Goal: Task Accomplishment & Management: Use online tool/utility

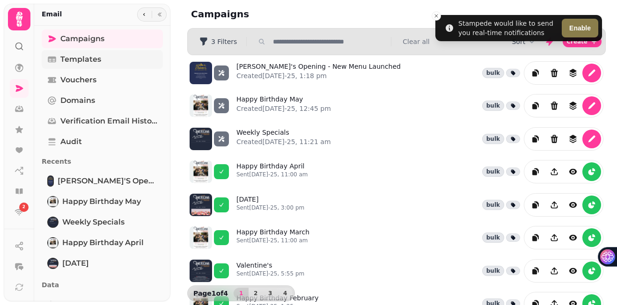
click at [94, 59] on span "Templates" at bounding box center [80, 59] width 41 height 11
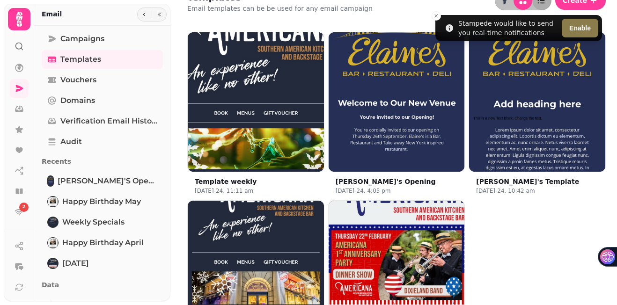
scroll to position [6, 0]
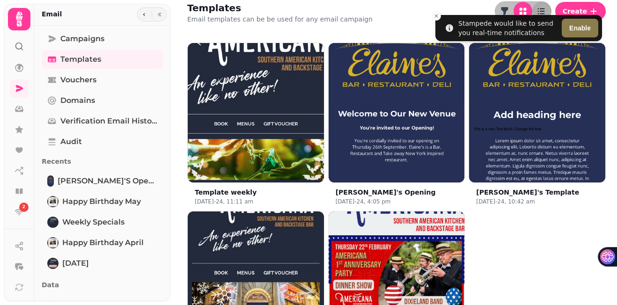
click at [422, 4] on div "Templates Email templates can be be used for any email campaign Create" at bounding box center [396, 12] width 441 height 37
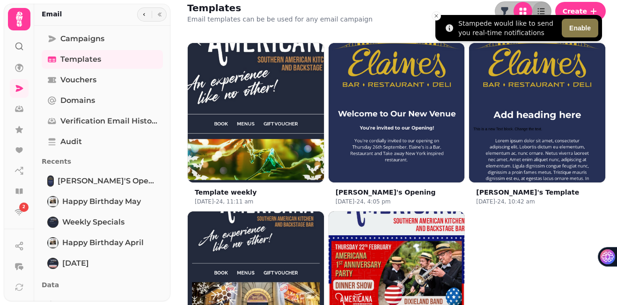
click at [588, 15] on li "Stampede would like to send you real-time notifications Enable" at bounding box center [518, 28] width 167 height 26
click at [436, 17] on icon "Close toast" at bounding box center [436, 16] width 6 height 6
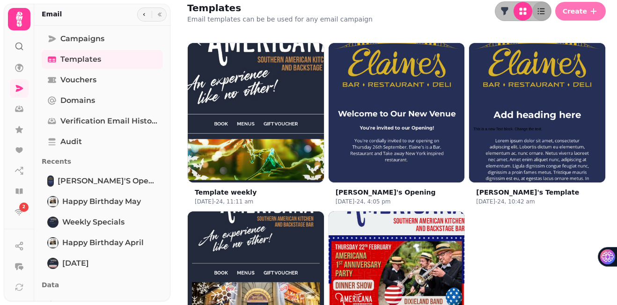
click at [588, 12] on button "Create" at bounding box center [580, 11] width 51 height 19
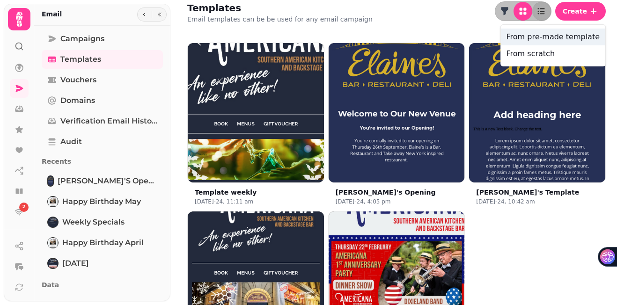
click at [545, 39] on button "From pre-made template" at bounding box center [553, 37] width 104 height 17
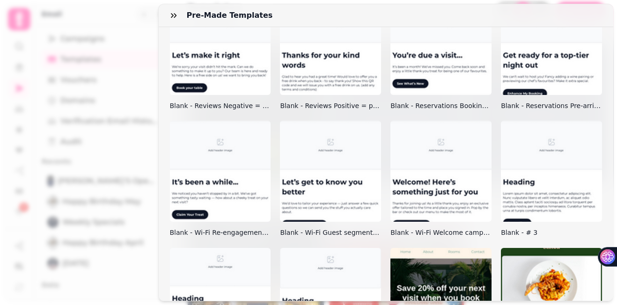
scroll to position [0, 0]
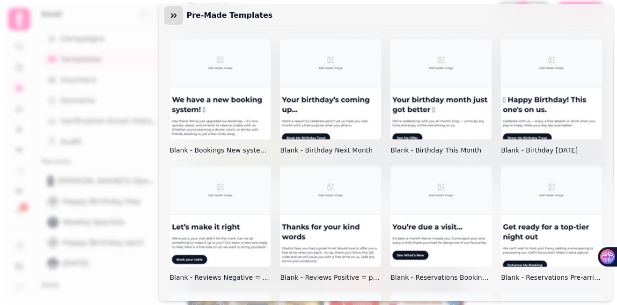
click at [174, 15] on icon "button" at bounding box center [173, 15] width 9 height 9
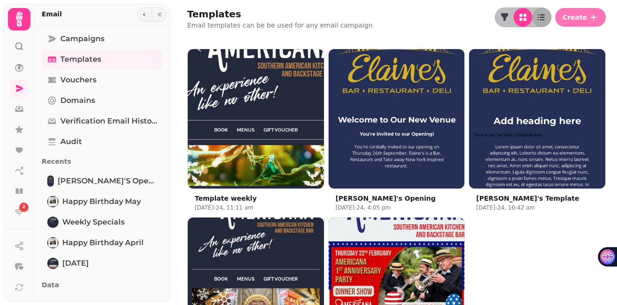
click at [578, 16] on span "Create" at bounding box center [575, 17] width 24 height 7
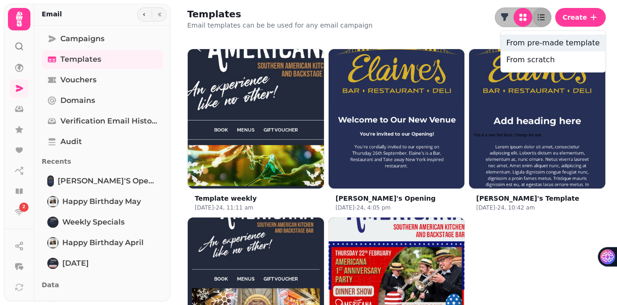
click at [535, 46] on button "From pre-made template" at bounding box center [553, 43] width 104 height 17
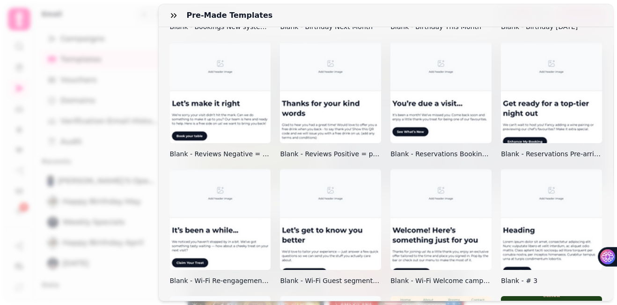
scroll to position [116, 0]
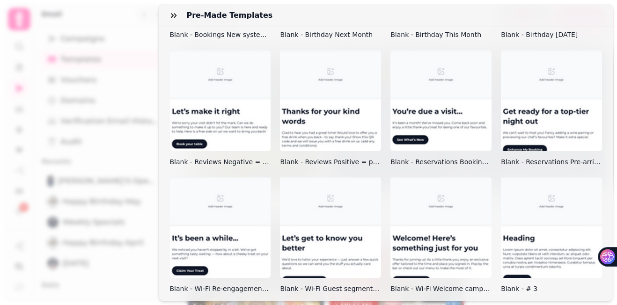
click at [438, 121] on img at bounding box center [440, 100] width 101 height 101
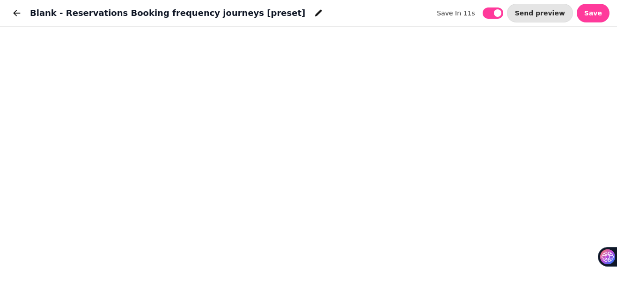
scroll to position [2, 0]
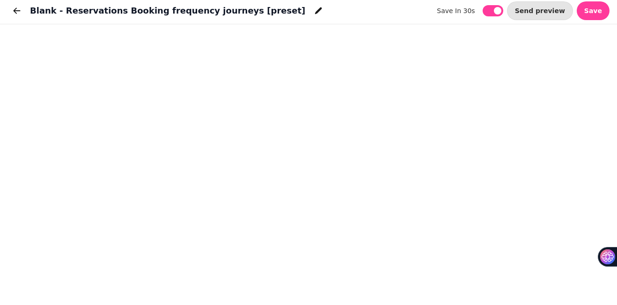
click at [348, 1] on div "Blank - Reservations Booking frequency journeys [preset] save in 30s save in 30…" at bounding box center [308, 11] width 617 height 27
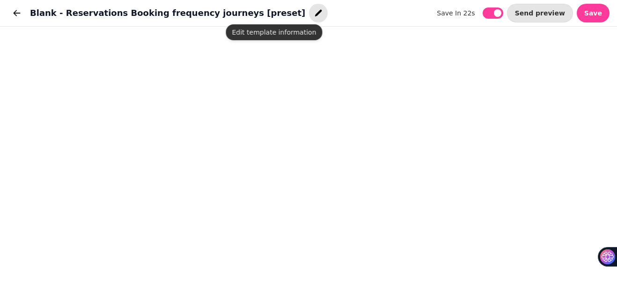
click at [314, 13] on icon "button" at bounding box center [318, 12] width 9 height 9
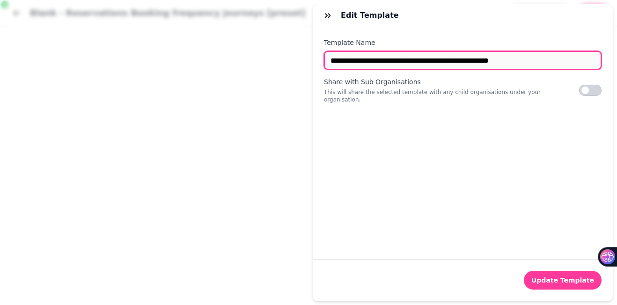
click at [435, 65] on input "**********" at bounding box center [463, 60] width 278 height 19
paste input "text"
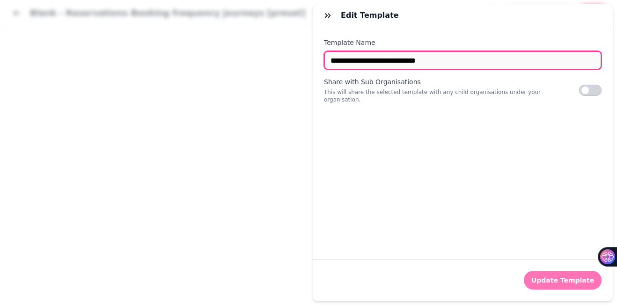
type input "**********"
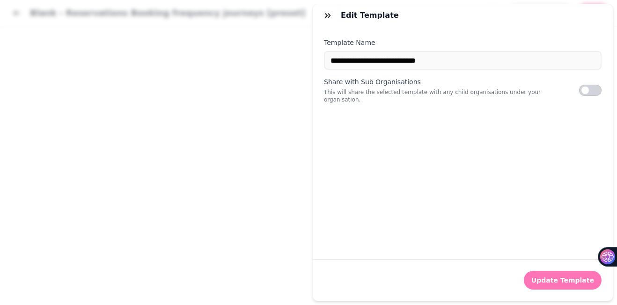
click at [565, 278] on span "Update Template" at bounding box center [562, 280] width 63 height 7
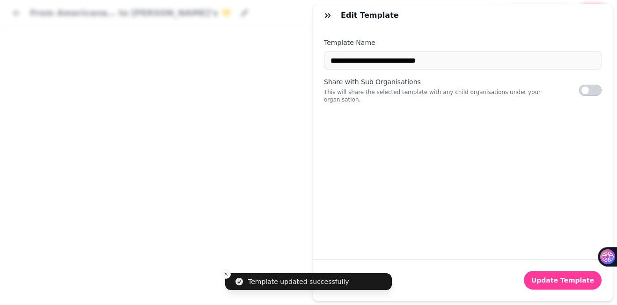
click at [282, 45] on div "**********" at bounding box center [308, 160] width 617 height 290
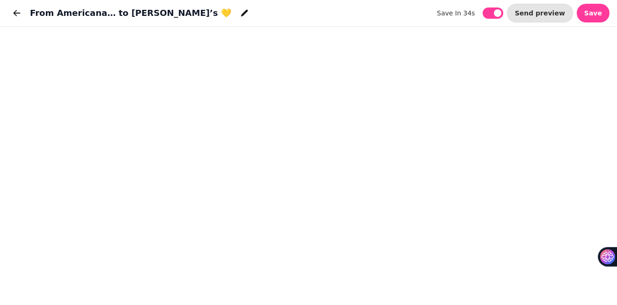
click at [400, 12] on div "From Americana… to [PERSON_NAME]’s 💛 save in 34s save in 34s Send preview Save" at bounding box center [308, 13] width 617 height 27
click at [586, 13] on button "Save" at bounding box center [593, 13] width 33 height 19
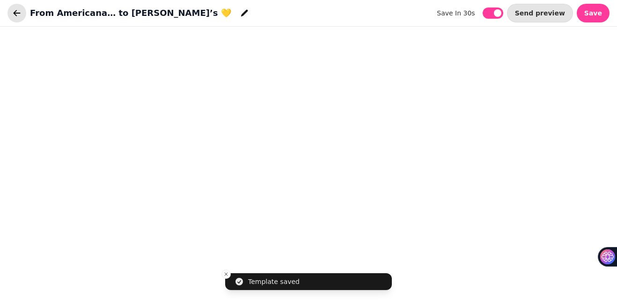
click at [15, 13] on icon "button" at bounding box center [17, 13] width 7 height 6
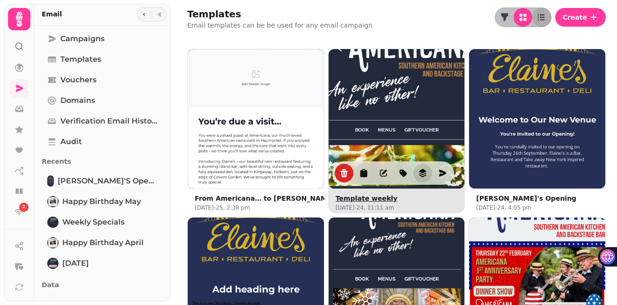
click at [423, 173] on icon "revisions" at bounding box center [422, 172] width 9 height 9
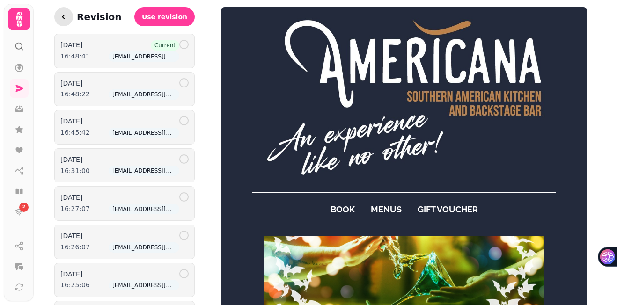
click at [65, 18] on icon "button" at bounding box center [63, 16] width 9 height 9
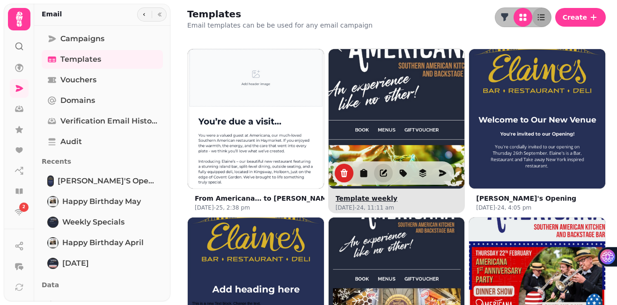
click at [382, 172] on icon "edit" at bounding box center [383, 172] width 9 height 9
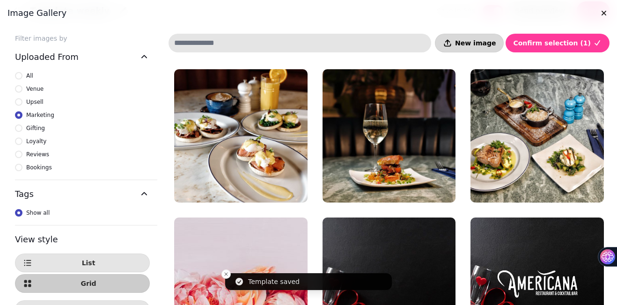
click at [482, 44] on span "New image" at bounding box center [475, 43] width 41 height 7
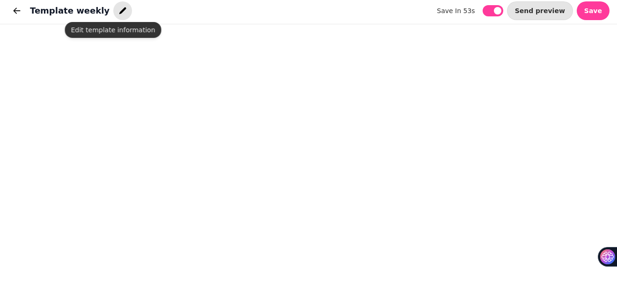
click at [118, 11] on icon "button" at bounding box center [122, 10] width 9 height 9
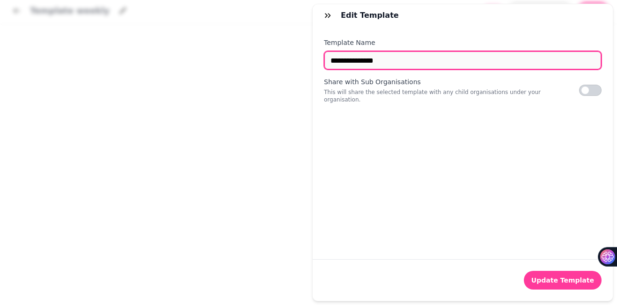
click at [397, 60] on input "**********" at bounding box center [463, 60] width 278 height 19
paste input "**********"
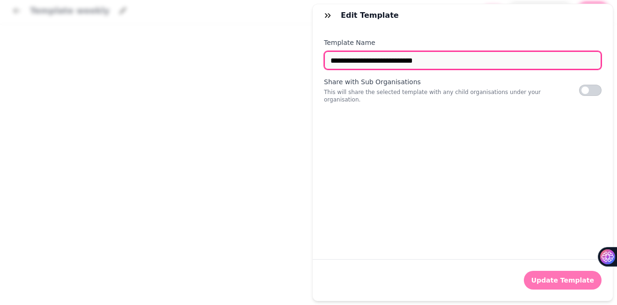
type input "**********"
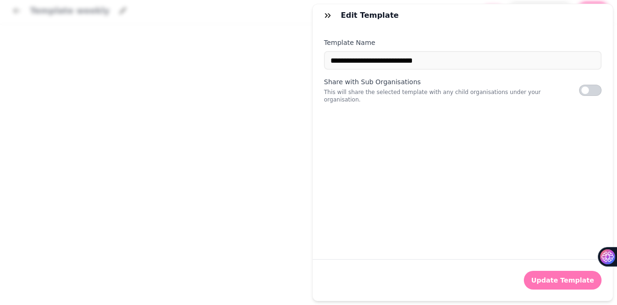
click at [558, 277] on span "Update Template" at bounding box center [562, 280] width 63 height 7
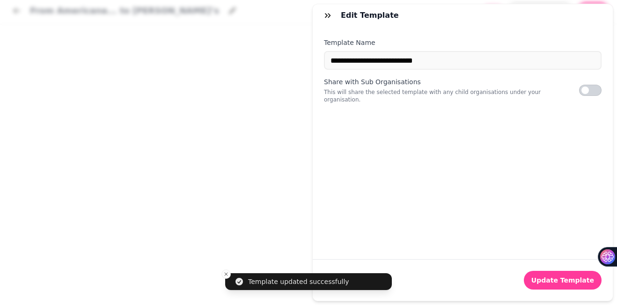
click at [237, 25] on div "**********" at bounding box center [308, 160] width 617 height 290
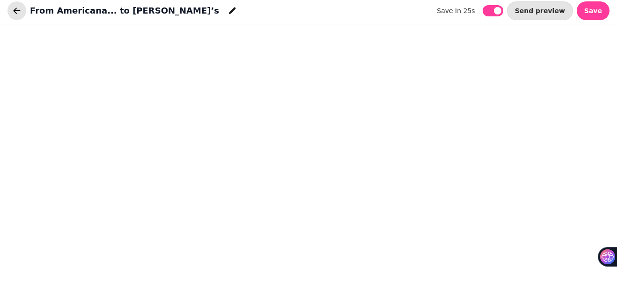
click at [16, 12] on icon "button" at bounding box center [16, 10] width 9 height 9
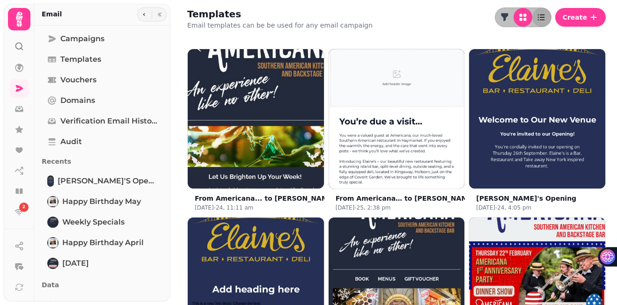
click at [410, 22] on div "Templates Email templates can be be used for any email campaign Create" at bounding box center [396, 18] width 441 height 37
